Goal: Ask a question

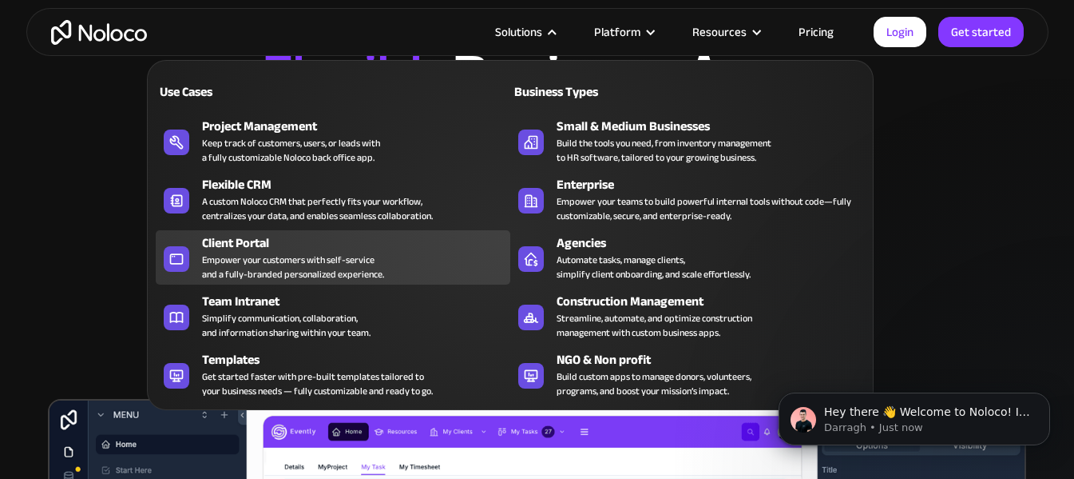
click at [267, 250] on div "Client Portal" at bounding box center [360, 242] width 316 height 19
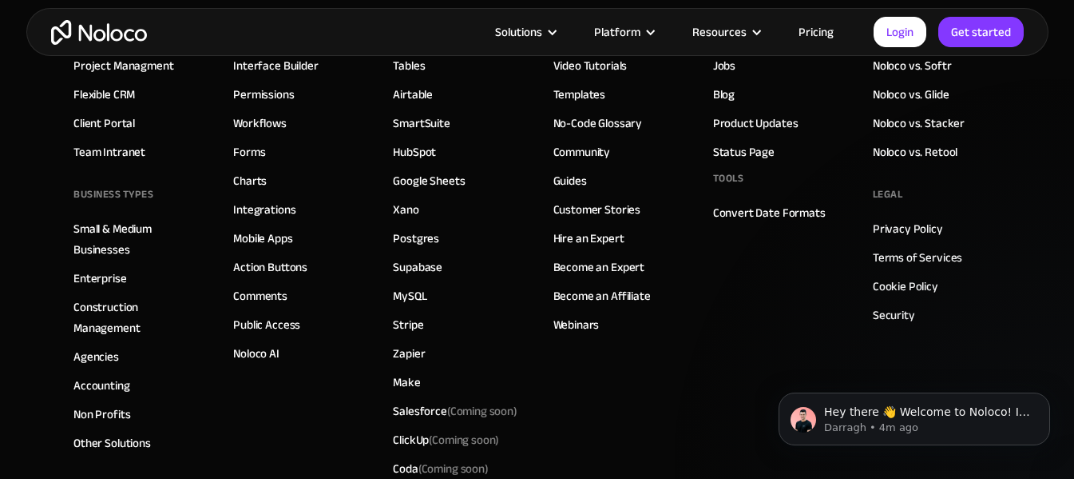
scroll to position [8949, 0]
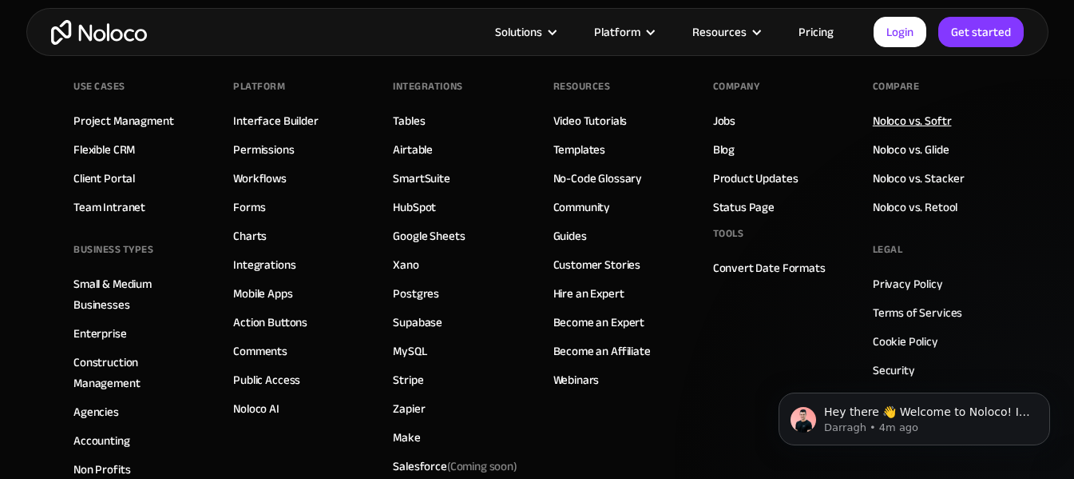
click at [923, 121] on link "Noloco vs. Softr" at bounding box center [912, 120] width 79 height 21
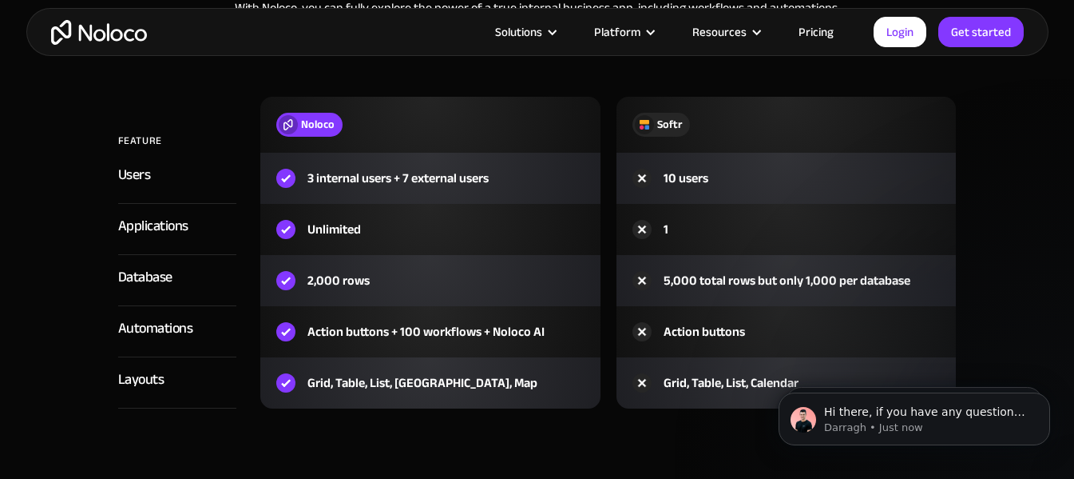
scroll to position [1837, 0]
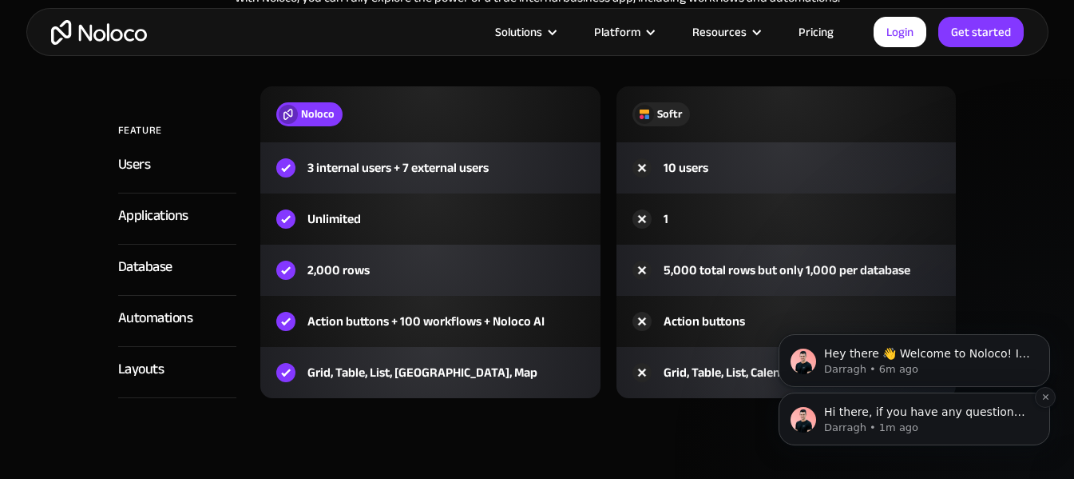
click at [951, 428] on p "Darragh • 1m ago" at bounding box center [927, 427] width 206 height 14
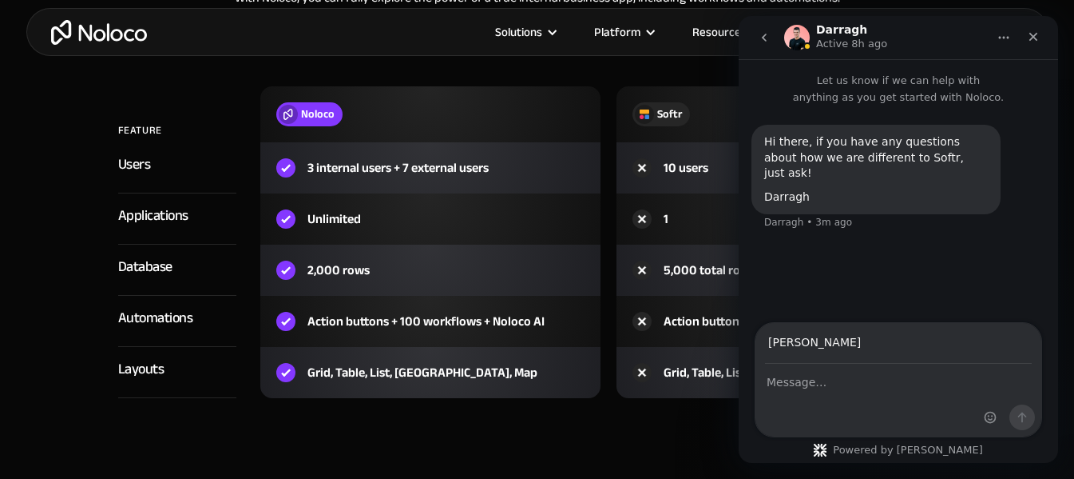
type input "[PERSON_NAME][EMAIL_ADDRESS][DOMAIN_NAME]"
click at [846, 392] on div "Intercom messenger" at bounding box center [899, 400] width 286 height 72
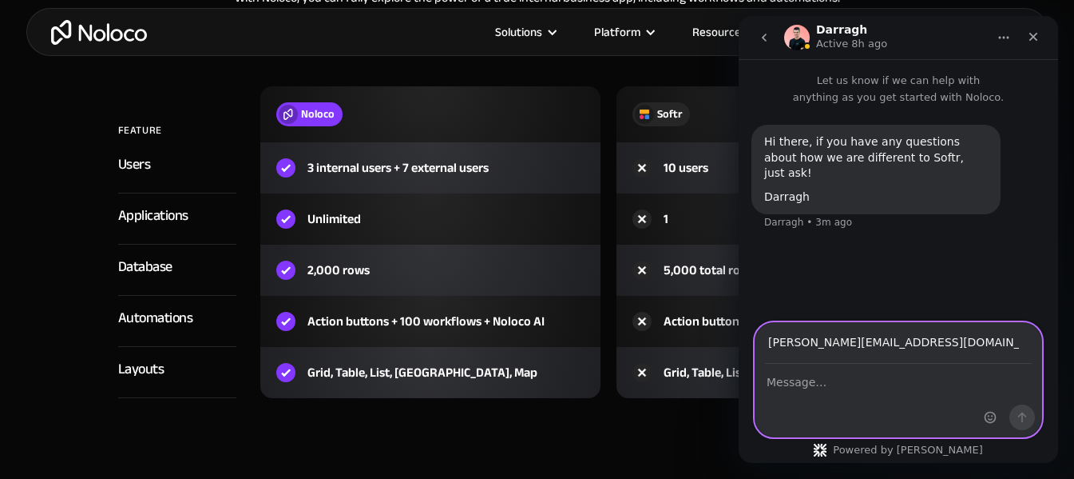
click at [818, 379] on textarea "Message…" at bounding box center [899, 377] width 286 height 27
type textarea "Is Noloco good for a SaaS product?"
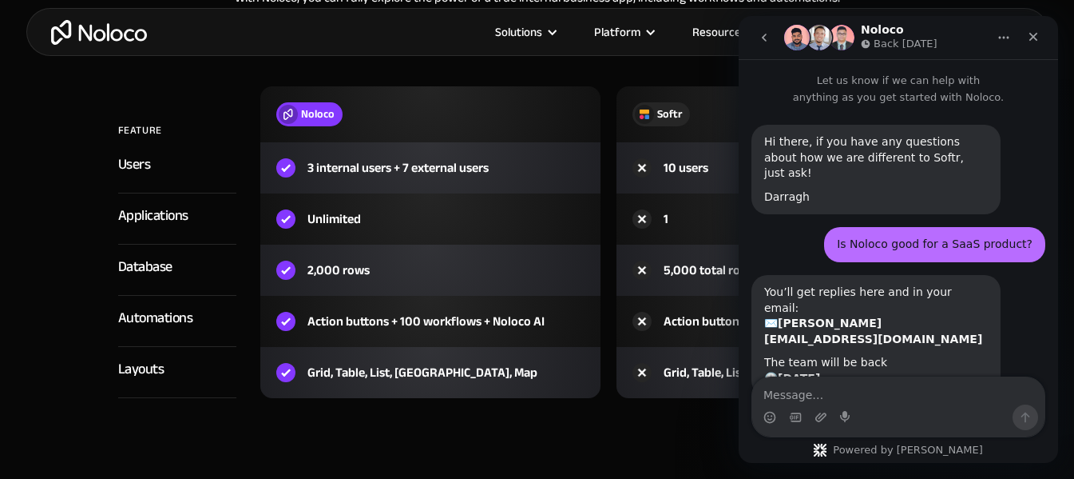
scroll to position [50, 0]
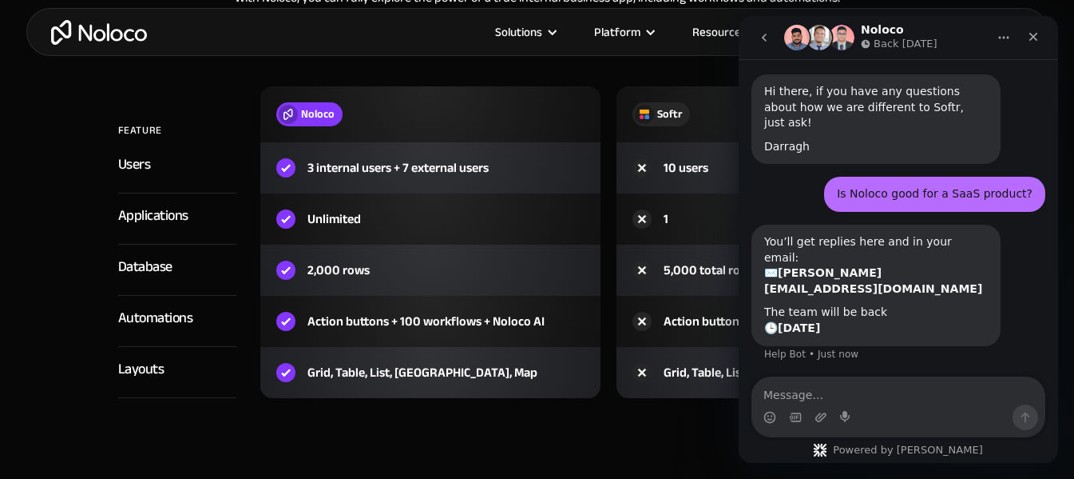
click at [612, 454] on section "Free Plan comparison With Noloco, you can fully explore the power of a true int…" at bounding box center [537, 209] width 1074 height 665
click at [1011, 36] on button "Home" at bounding box center [1004, 37] width 30 height 30
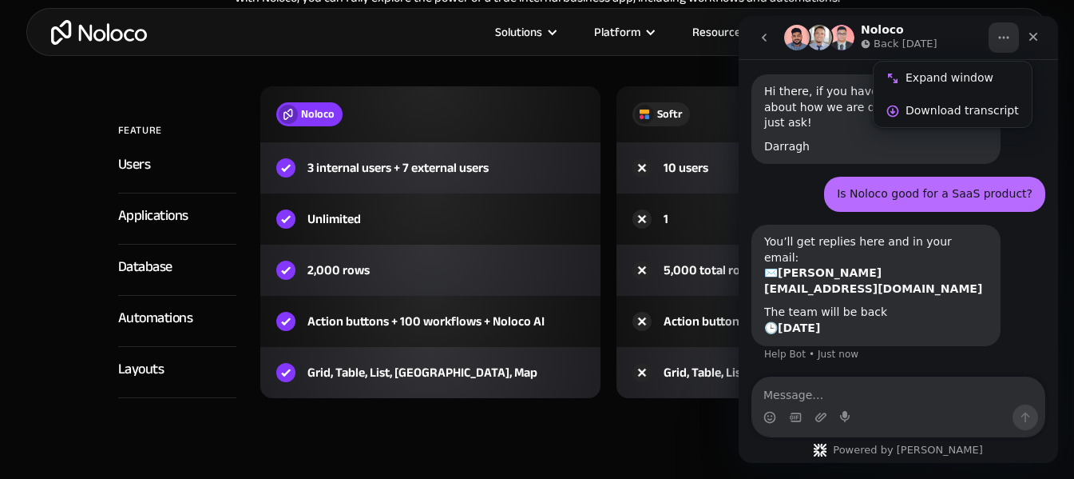
click at [770, 38] on icon "go back" at bounding box center [764, 37] width 13 height 13
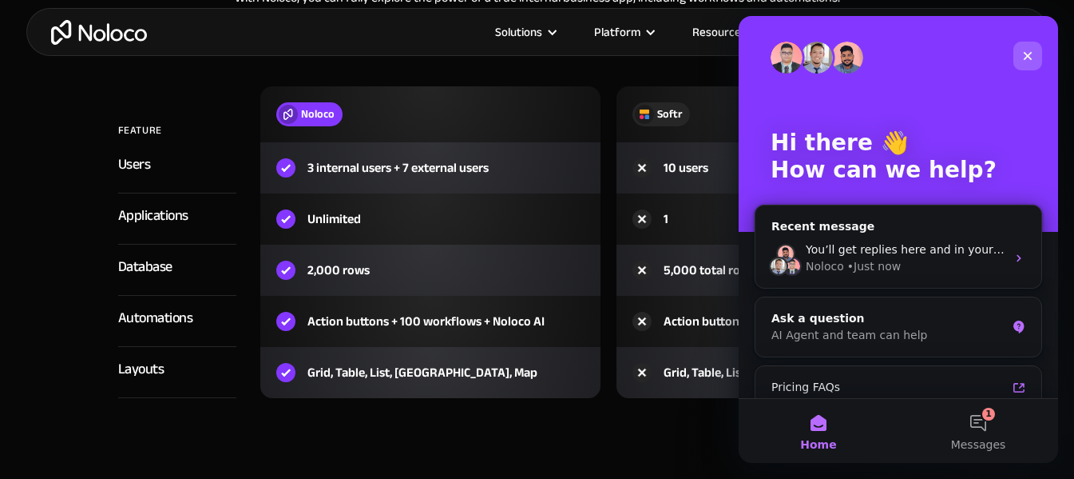
click at [1036, 66] on div "Close" at bounding box center [1028, 56] width 29 height 29
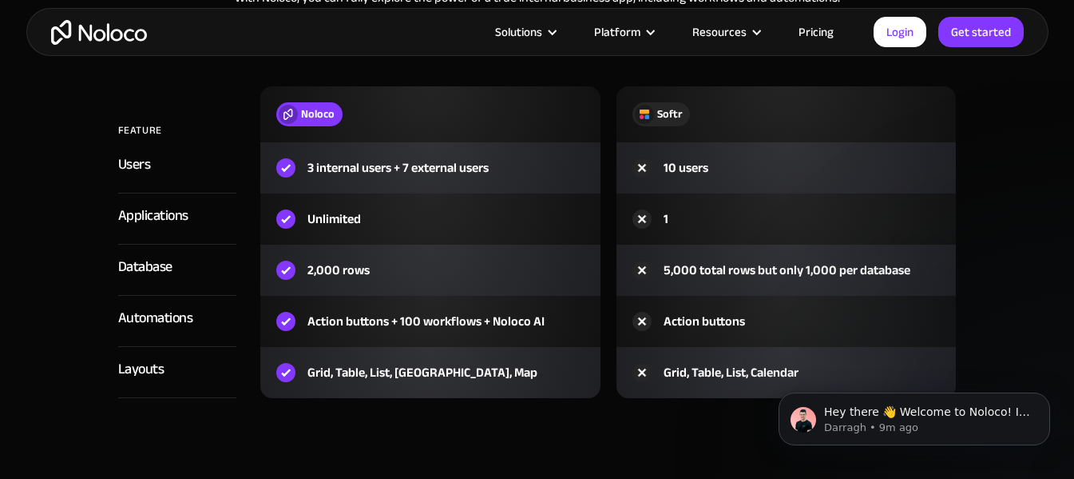
click at [826, 23] on link "Pricing" at bounding box center [816, 32] width 75 height 21
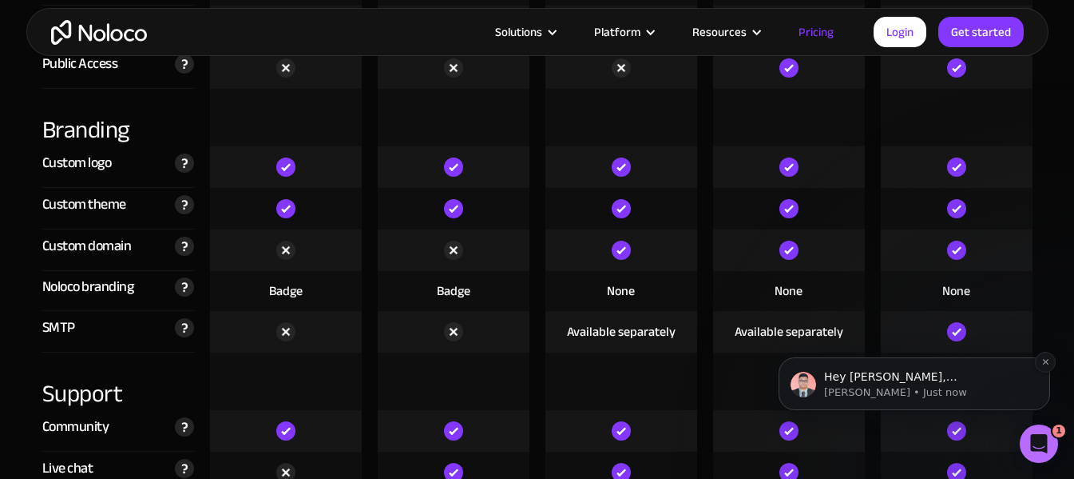
click at [959, 371] on span "Hey Emily, David here from the Support team Thank you for reaching out. That’s …" at bounding box center [926, 464] width 205 height 188
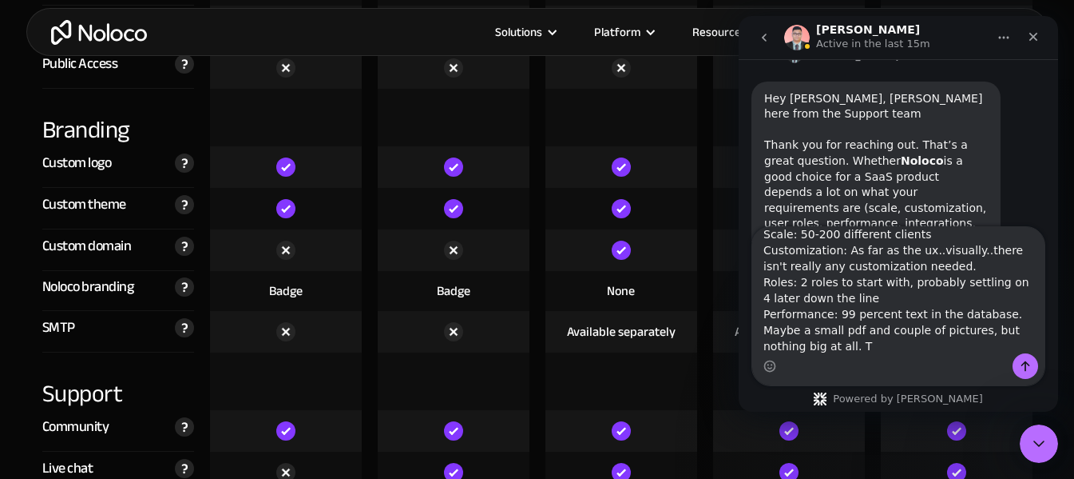
scroll to position [391, 0]
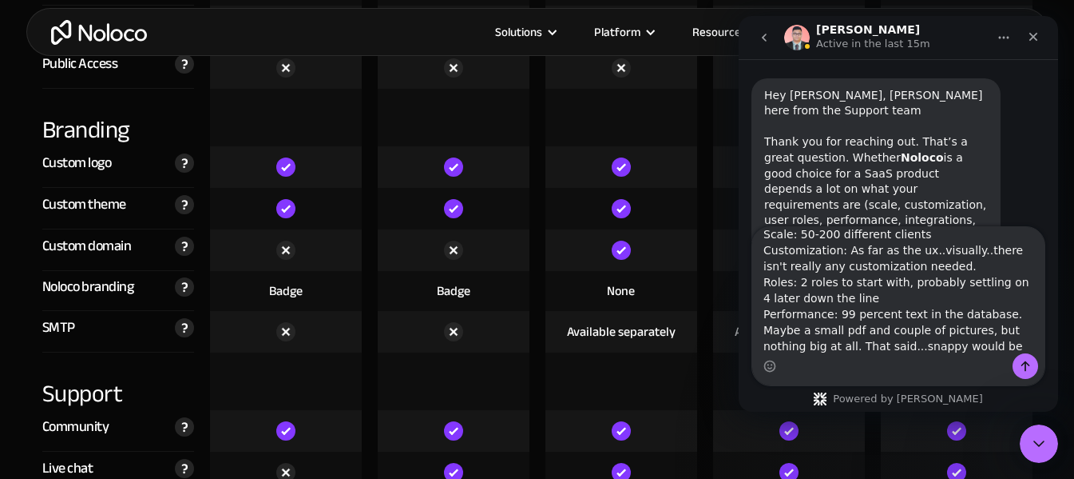
drag, startPoint x: 832, startPoint y: 308, endPoint x: 872, endPoint y: 332, distance: 47.0
drag, startPoint x: 872, startPoint y: 332, endPoint x: 830, endPoint y: 315, distance: 45.8
click at [830, 315] on textarea "Scale: 50-200 different clients Customization: As far as the ux..visually..ther…" at bounding box center [899, 290] width 292 height 126
click at [849, 323] on textarea "Scale: 50-200 different clients Customization: As far as the ux..visually..ther…" at bounding box center [899, 290] width 292 height 126
click at [830, 310] on textarea "Scale: 50-200 different clients Customization: As far as the ux..visually..ther…" at bounding box center [899, 290] width 292 height 126
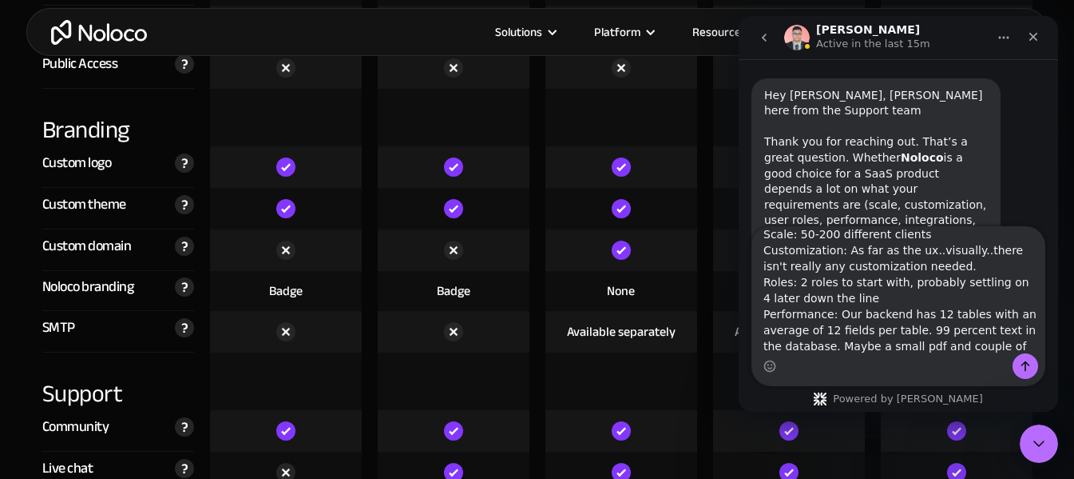
click at [927, 328] on textarea "Scale: 50-200 different clients Customization: As far as the ux..visually..ther…" at bounding box center [899, 290] width 292 height 126
click at [816, 346] on textarea "Scale: 50-200 different clients Customization: As far as the ux..visually..ther…" at bounding box center [899, 290] width 292 height 126
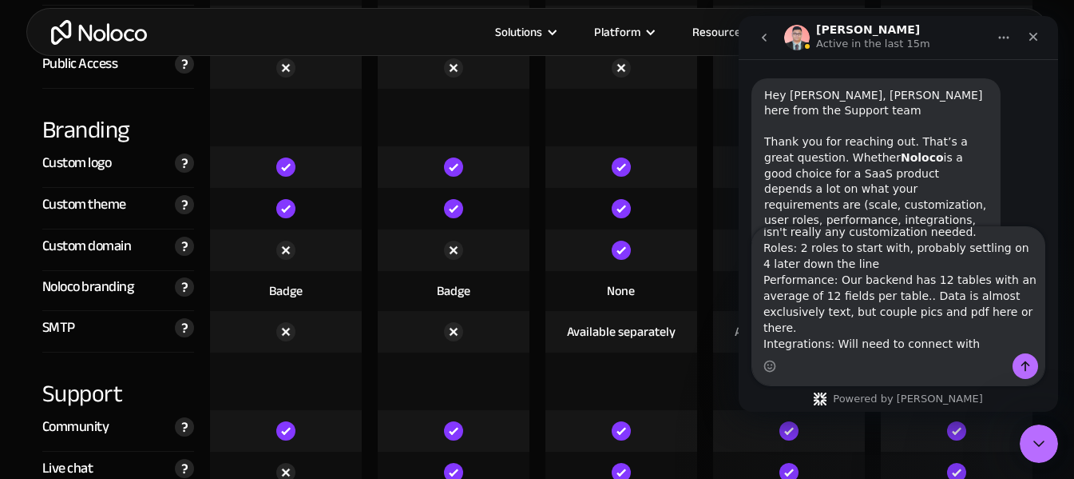
scroll to position [58, 0]
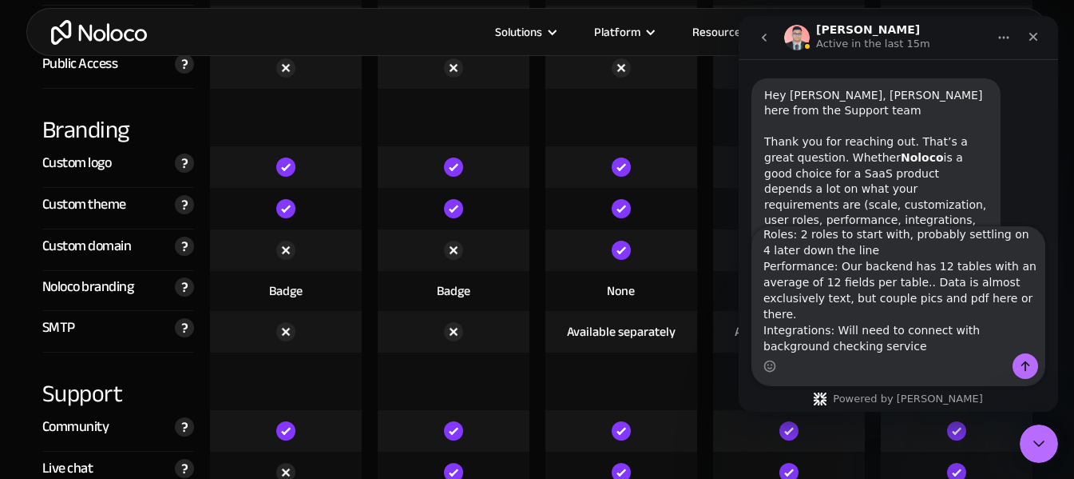
click at [955, 327] on textarea "Scale: 50-200 different clients Customization: As far as the ux..visually..ther…" at bounding box center [899, 290] width 292 height 126
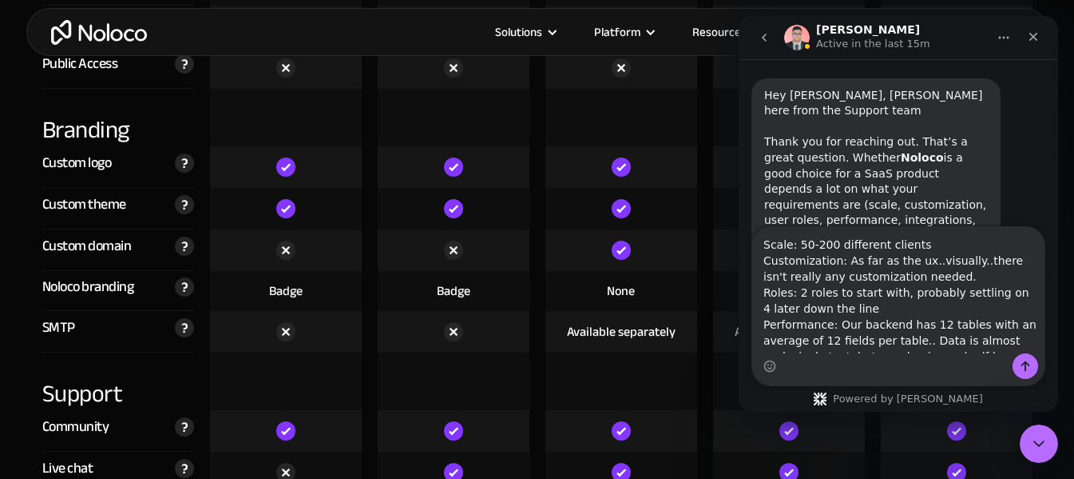
click at [764, 240] on textarea "Scale: 50-200 different clients Customization: As far as the ux..visually..ther…" at bounding box center [899, 290] width 292 height 126
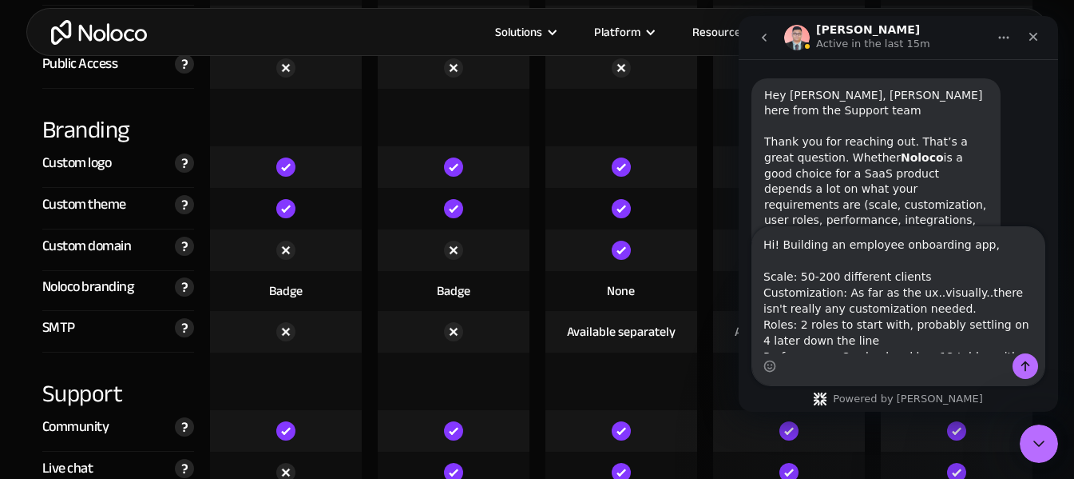
type textarea "Hi! Building an employee onboarding app, Scale: 50-200 different clients Custom…"
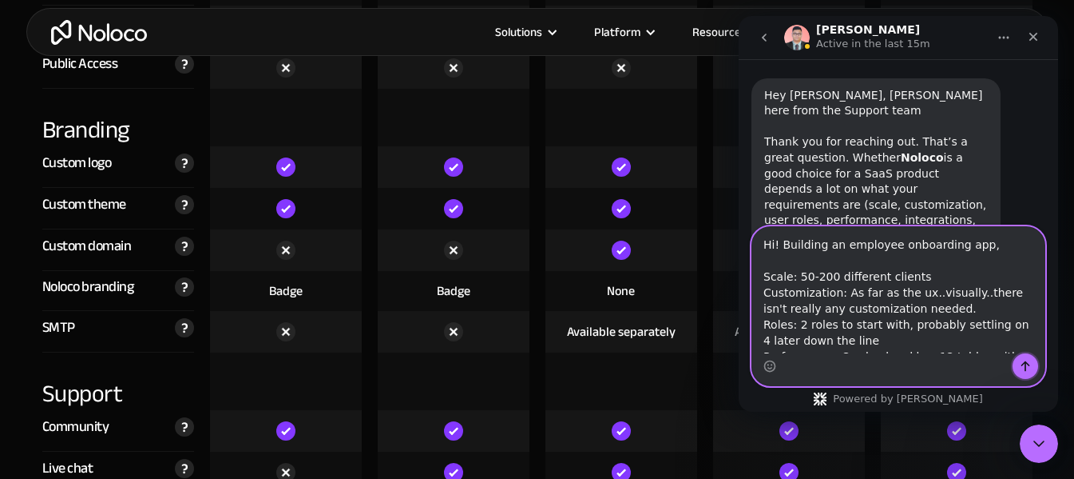
click at [1029, 363] on icon "Send a message…" at bounding box center [1025, 365] width 13 height 13
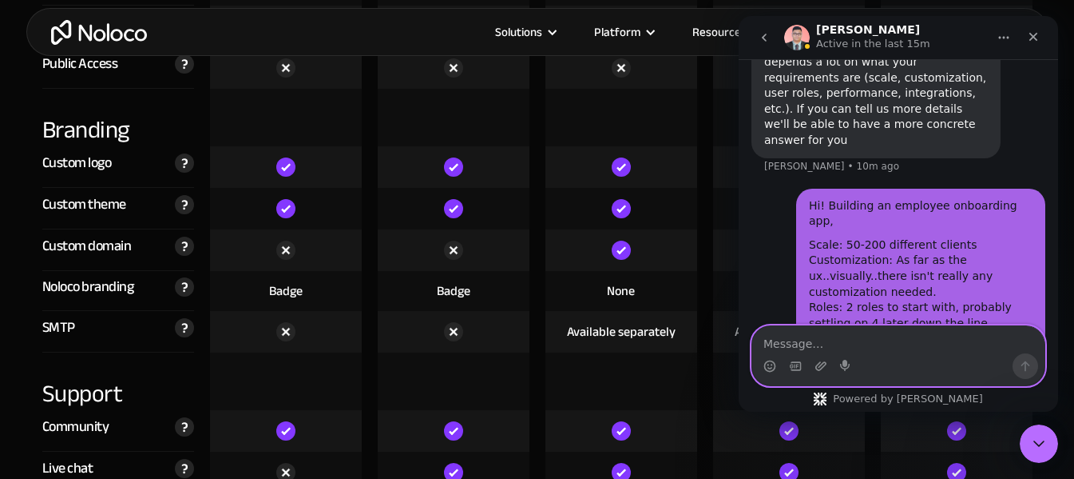
scroll to position [494, 0]
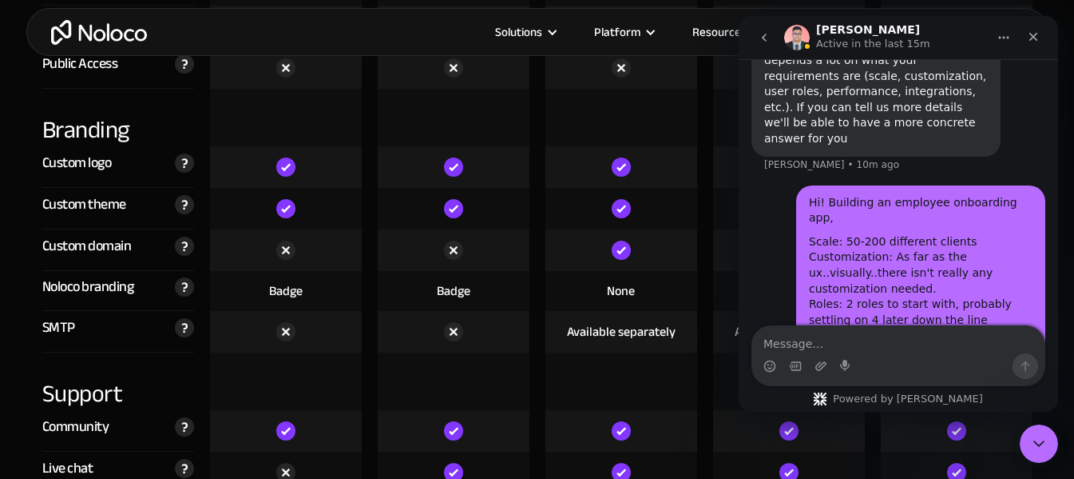
click at [678, 117] on div at bounding box center [622, 118] width 152 height 58
click at [995, 38] on button "Home" at bounding box center [1004, 37] width 30 height 30
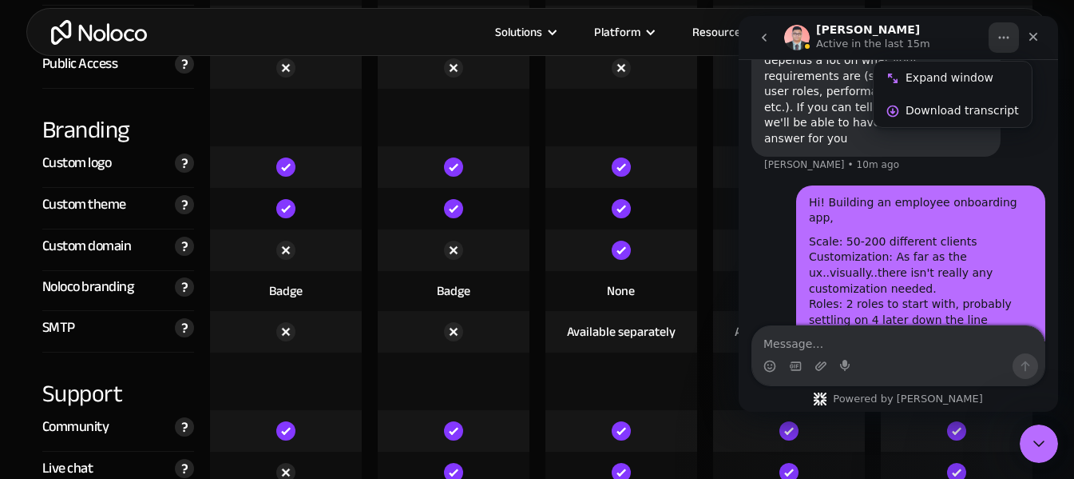
click at [764, 38] on icon "go back" at bounding box center [764, 38] width 5 height 8
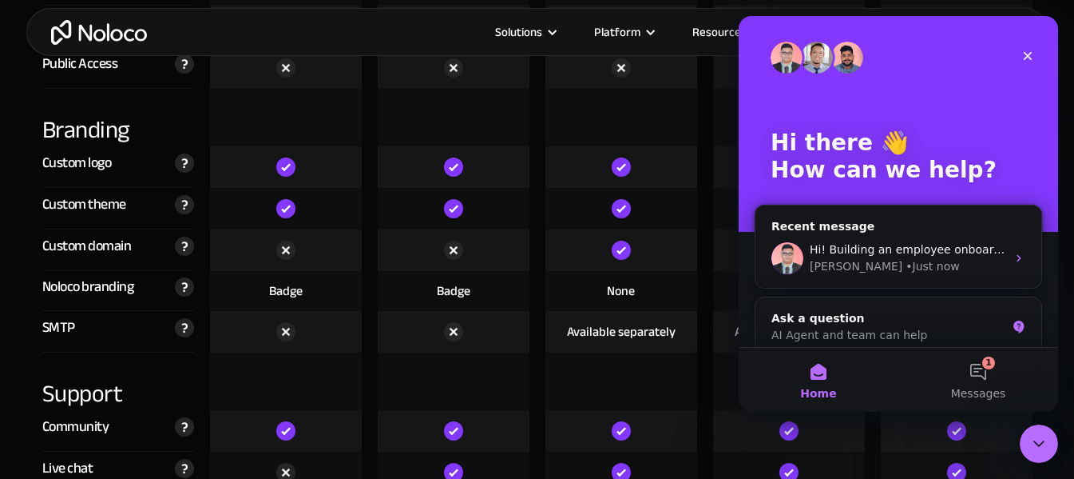
scroll to position [0, 0]
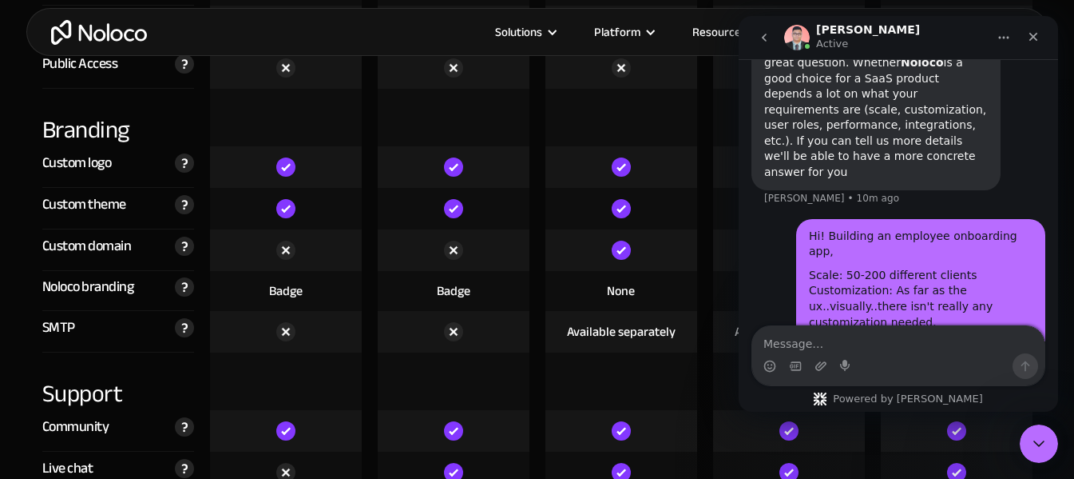
scroll to position [494, 0]
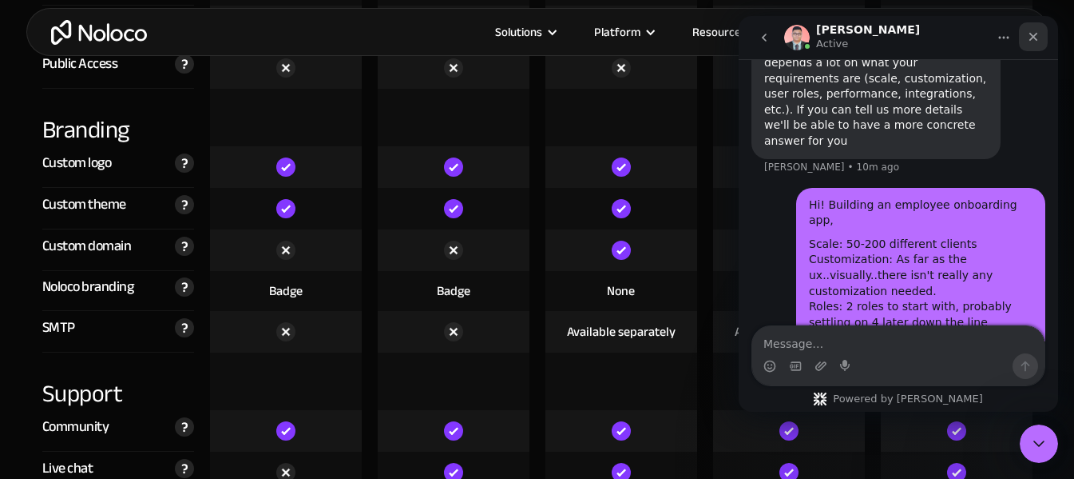
click at [1029, 34] on icon "Close" at bounding box center [1033, 36] width 13 height 13
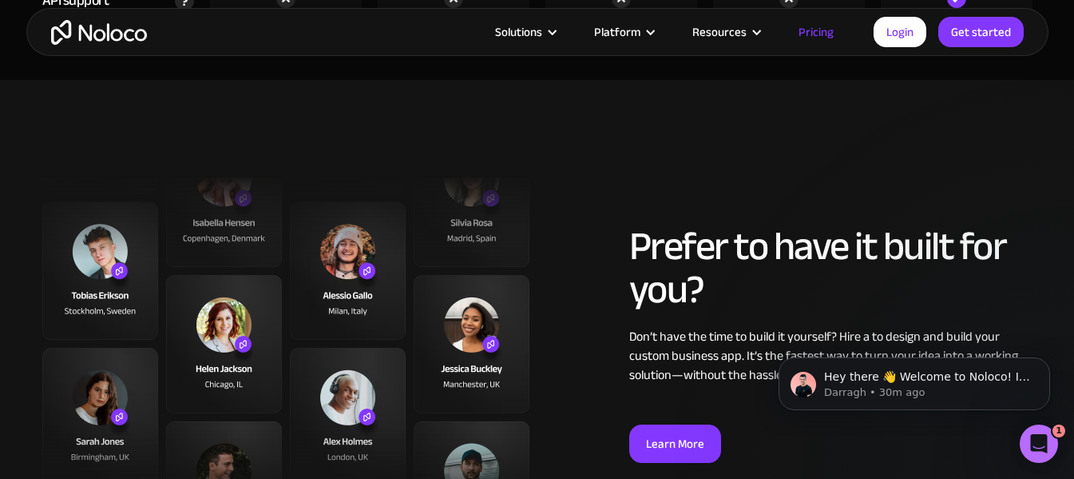
scroll to position [5672, 0]
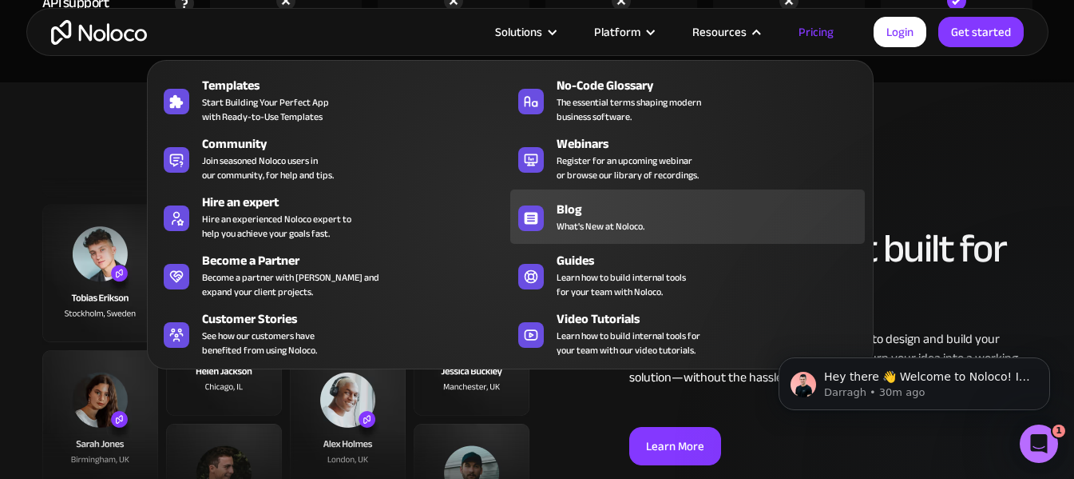
click at [625, 220] on span "What's New at Noloco." at bounding box center [601, 226] width 88 height 14
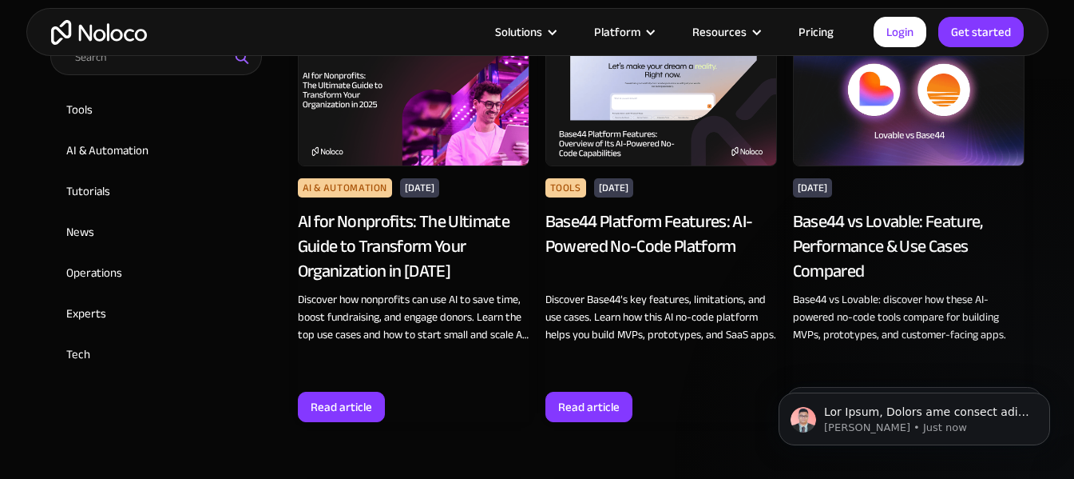
scroll to position [879, 0]
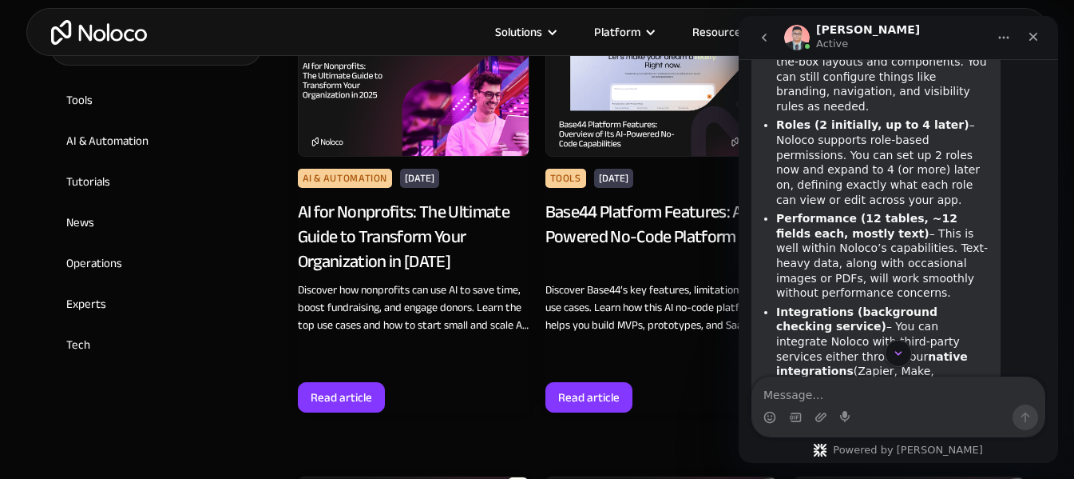
scroll to position [1146, 0]
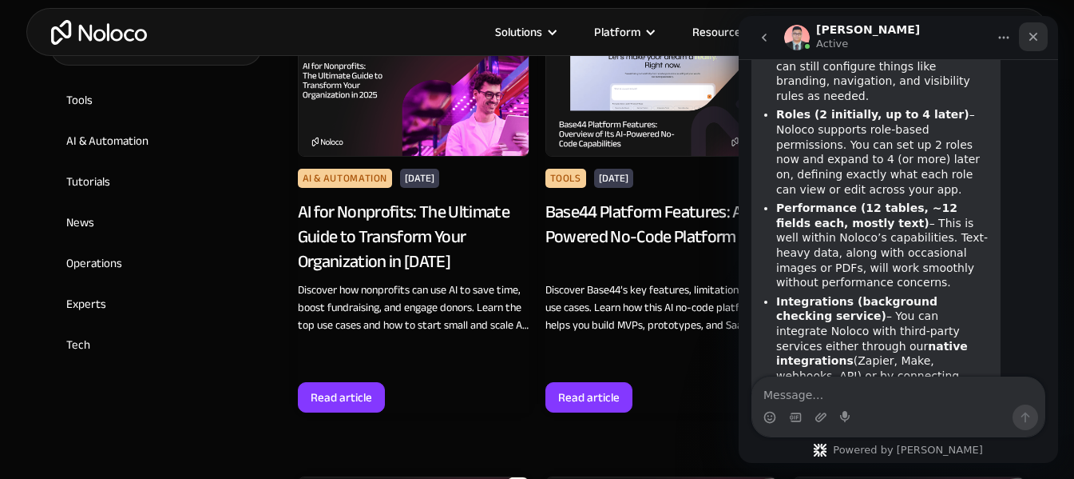
click at [1036, 42] on icon "Close" at bounding box center [1033, 36] width 13 height 13
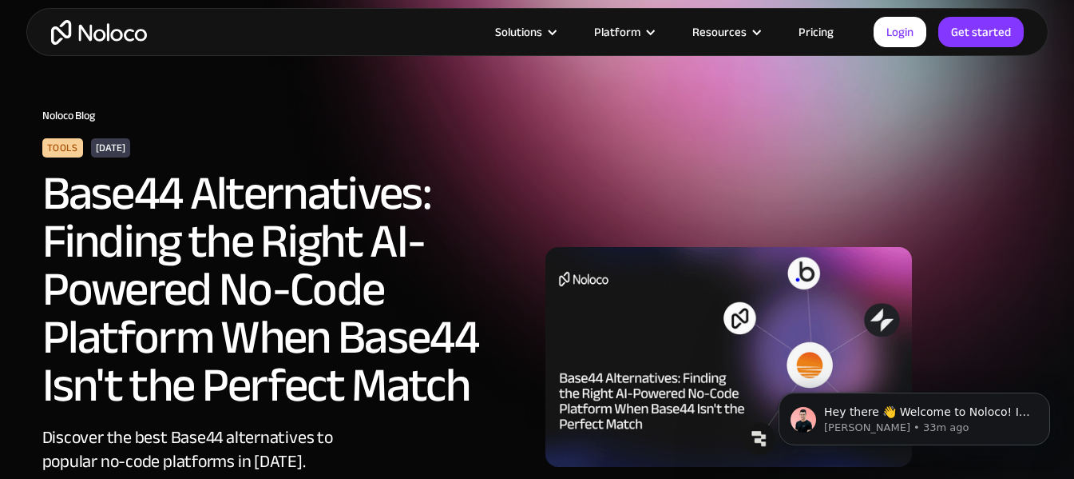
scroll to position [0, 0]
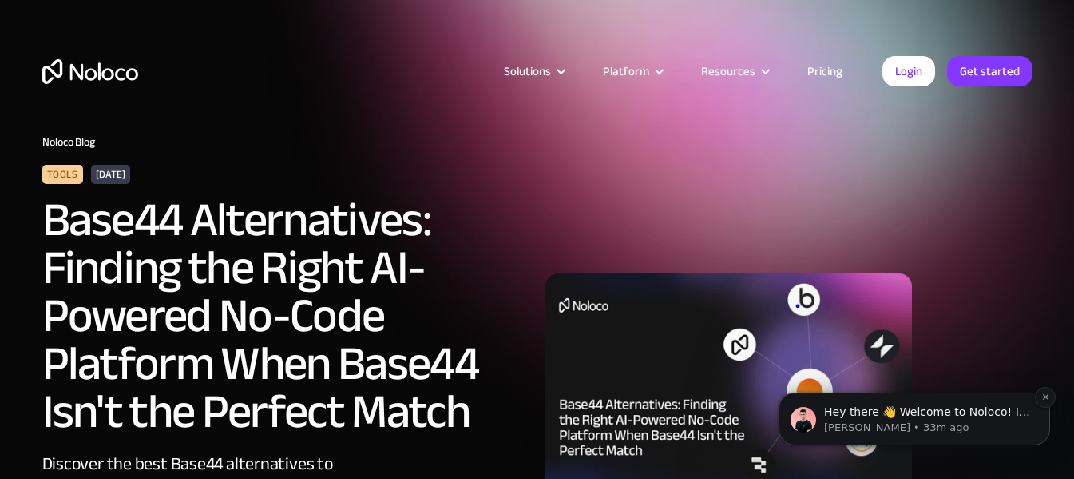
click at [955, 423] on p "Darragh • 33m ago" at bounding box center [927, 427] width 206 height 14
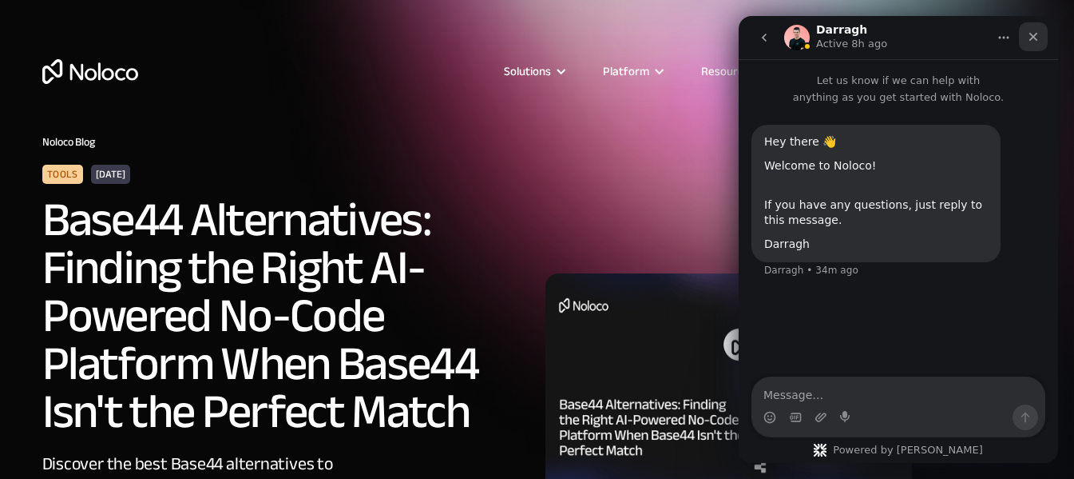
click at [1035, 33] on icon "Close" at bounding box center [1033, 36] width 13 height 13
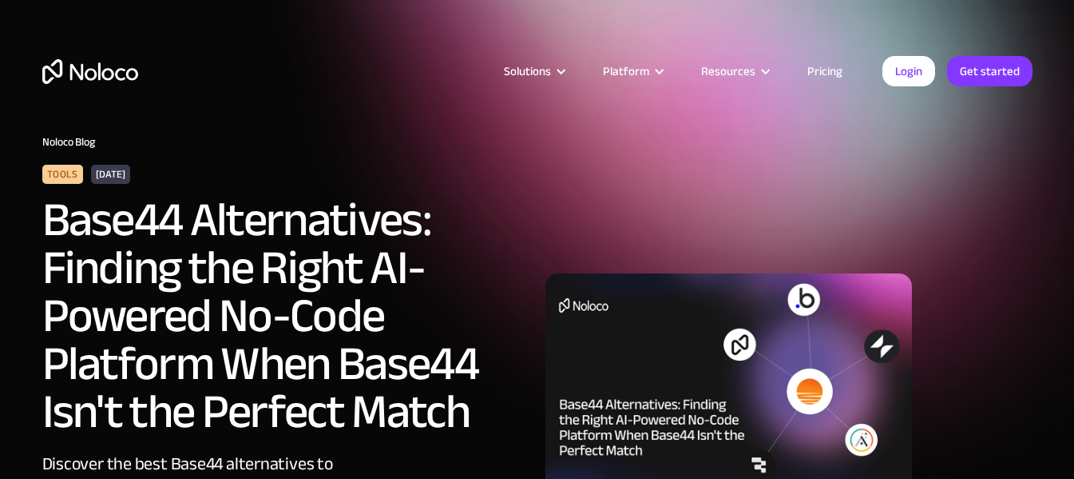
click at [1007, 332] on div at bounding box center [789, 383] width 503 height 220
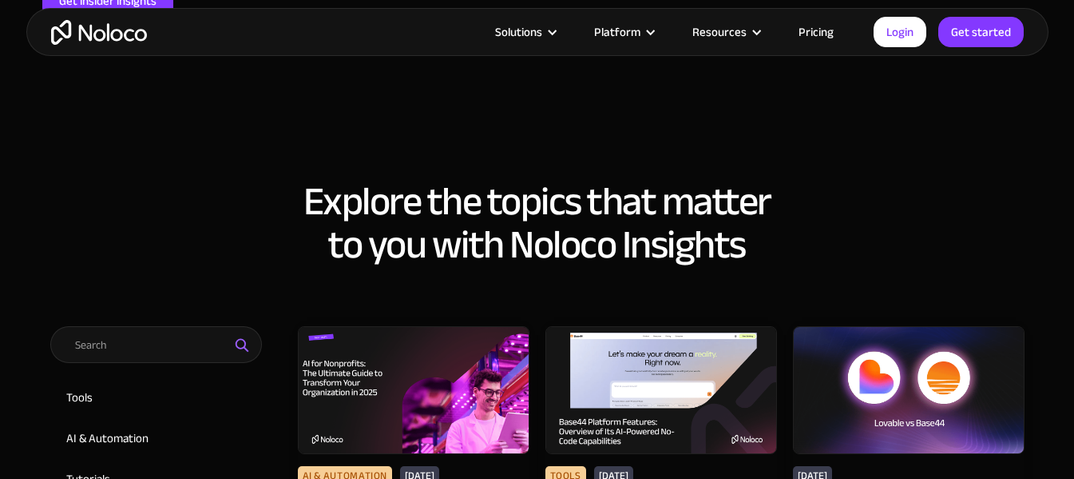
scroll to position [639, 0]
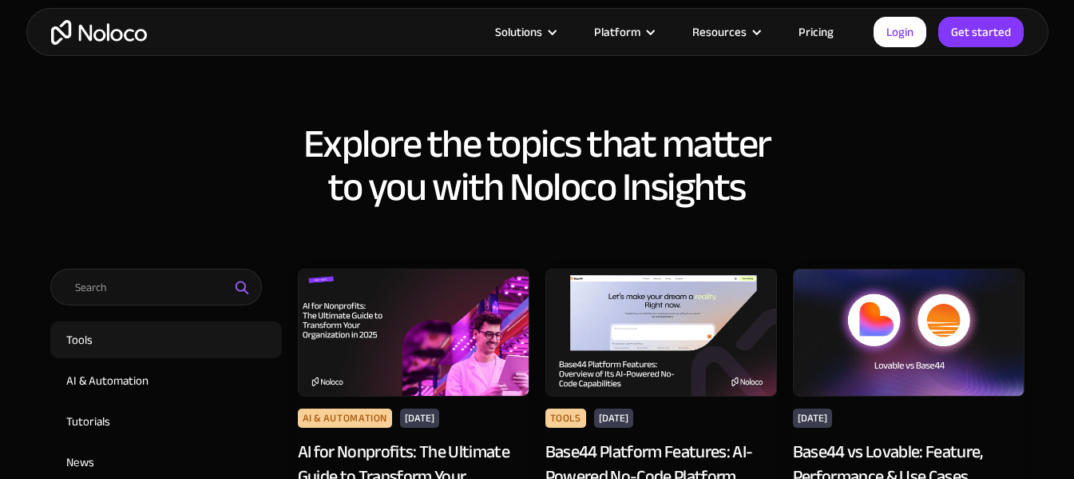
click at [70, 339] on input "Tools" at bounding box center [166, 339] width 232 height 37
checkbox input "true"
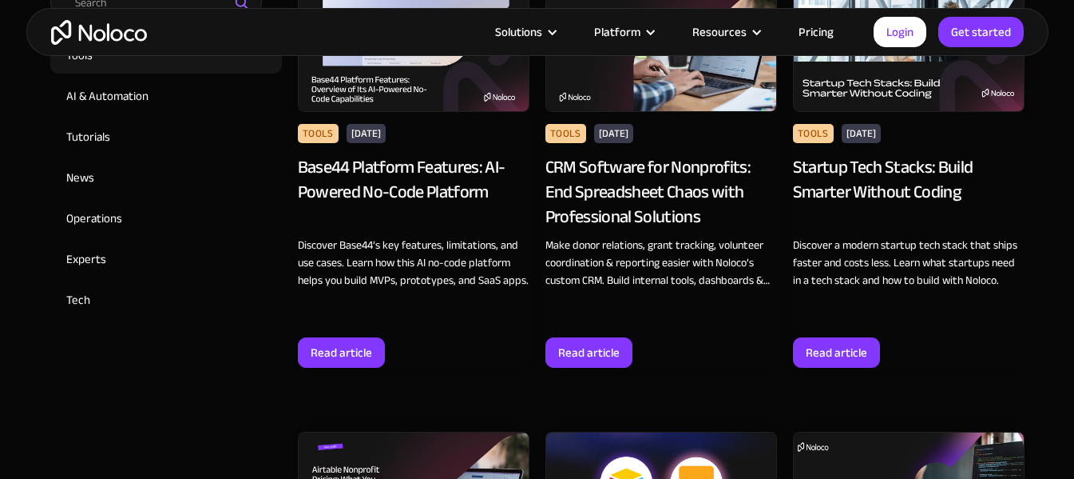
scroll to position [799, 0]
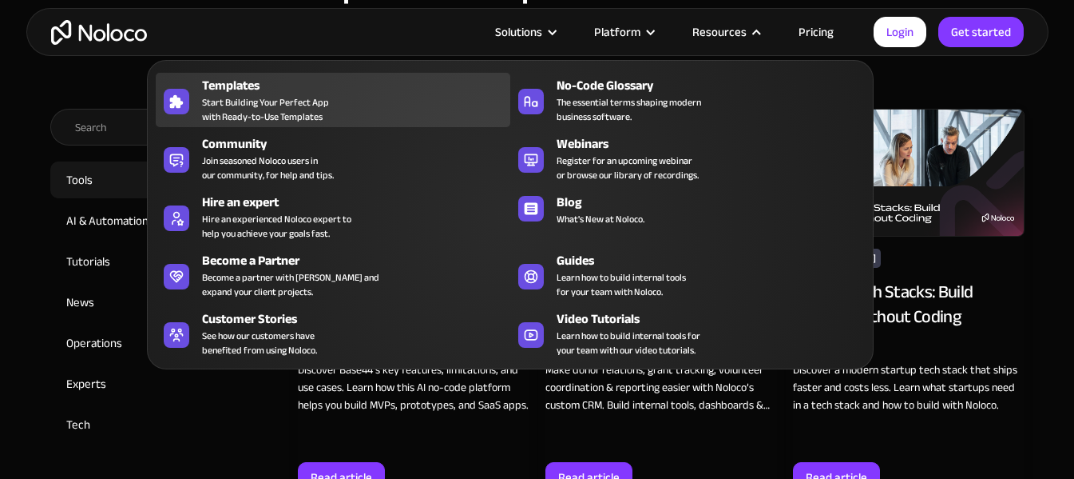
click at [308, 101] on span "Start Building Your Perfect App with Ready-to-Use Templates" at bounding box center [265, 109] width 127 height 29
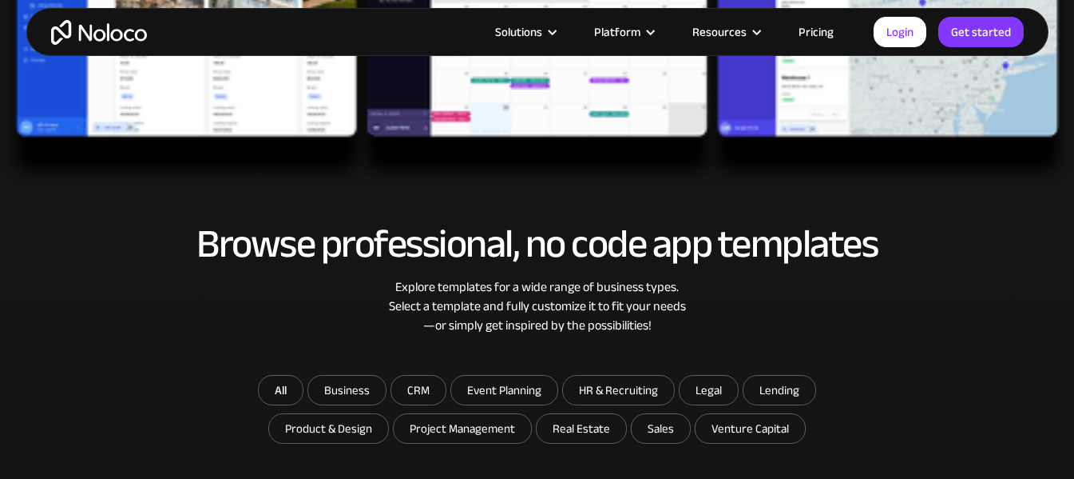
scroll to position [639, 0]
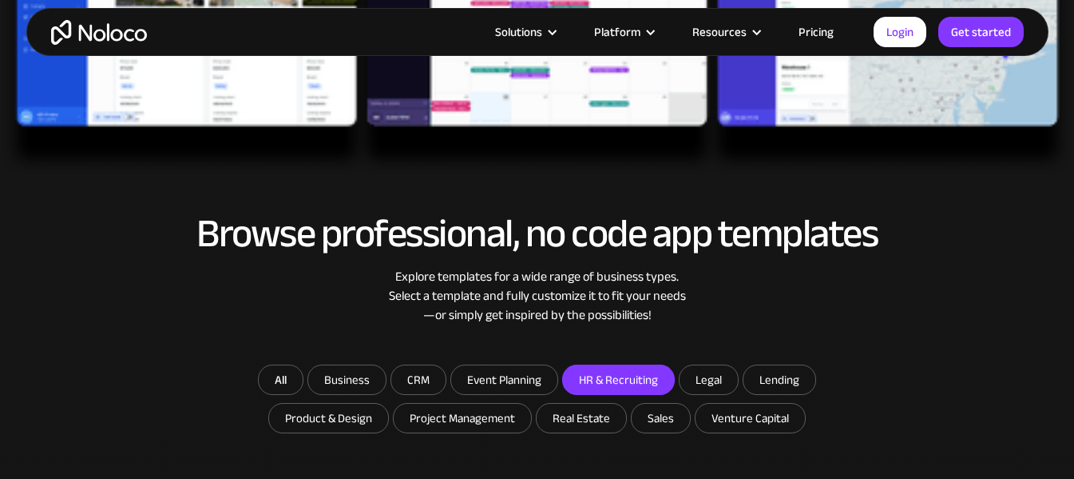
click at [635, 381] on input "HR & Recruiting" at bounding box center [618, 379] width 111 height 29
checkbox input "true"
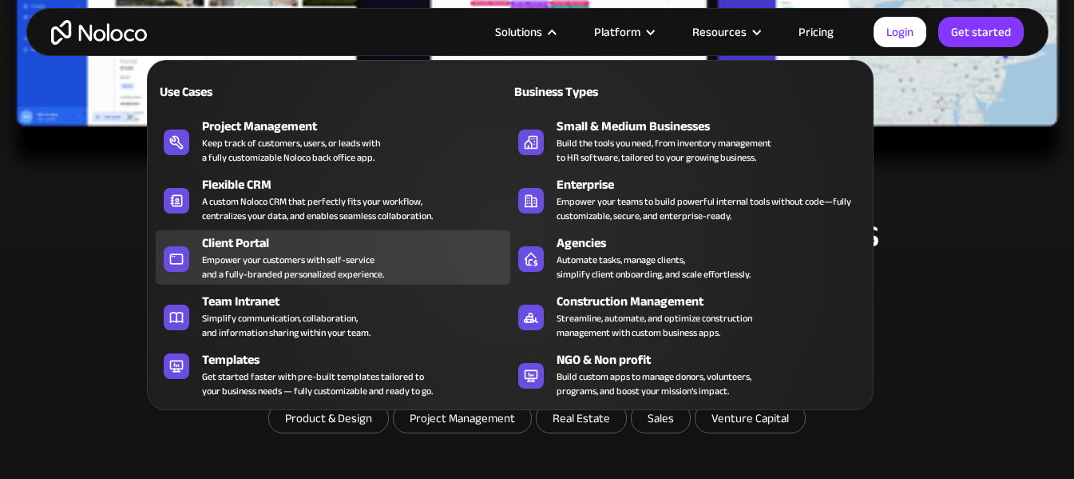
click at [323, 253] on div "Empower your customers with self-service and a fully-branded personalized exper…" at bounding box center [293, 266] width 182 height 29
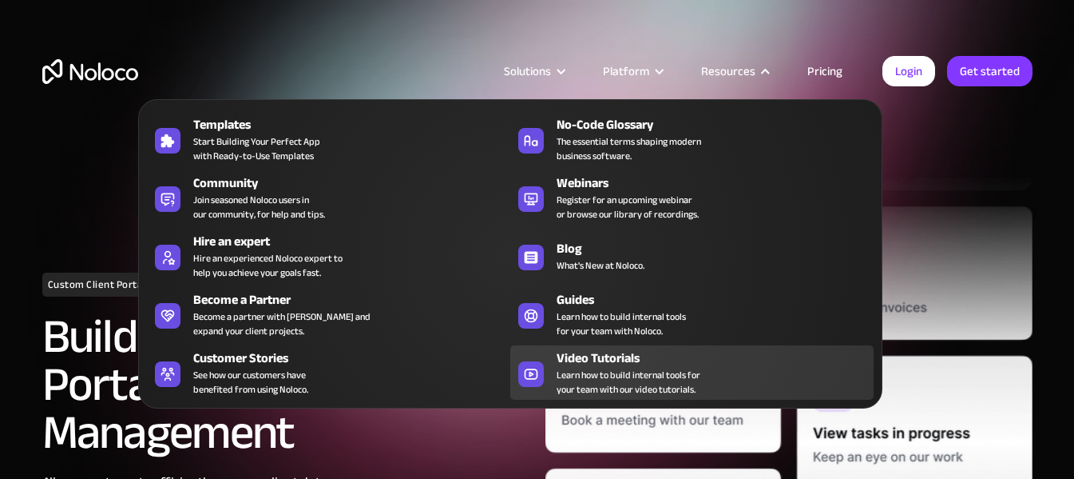
click at [662, 372] on span "Learn how to build internal tools for your team with our video tutorials." at bounding box center [629, 381] width 144 height 29
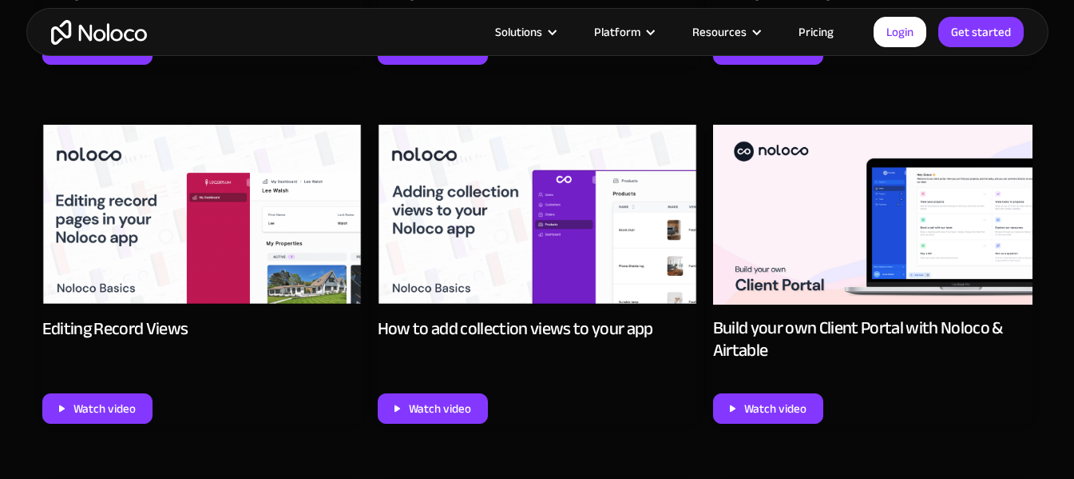
scroll to position [1837, 0]
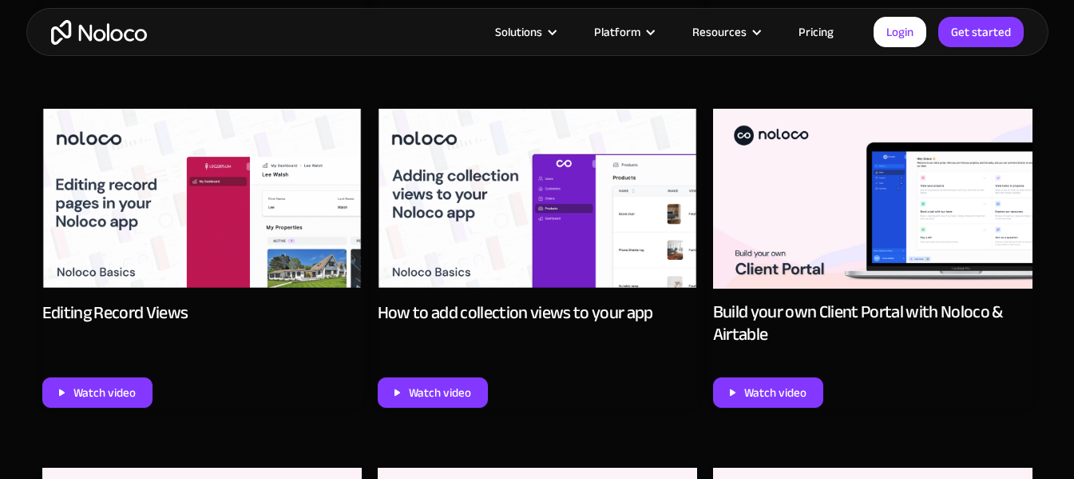
click at [840, 243] on img at bounding box center [873, 199] width 320 height 180
